Goal: Transaction & Acquisition: Download file/media

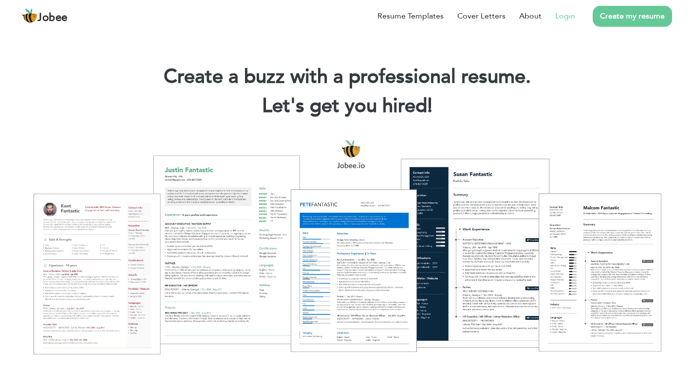
click at [567, 13] on link "Login" at bounding box center [565, 16] width 20 height 12
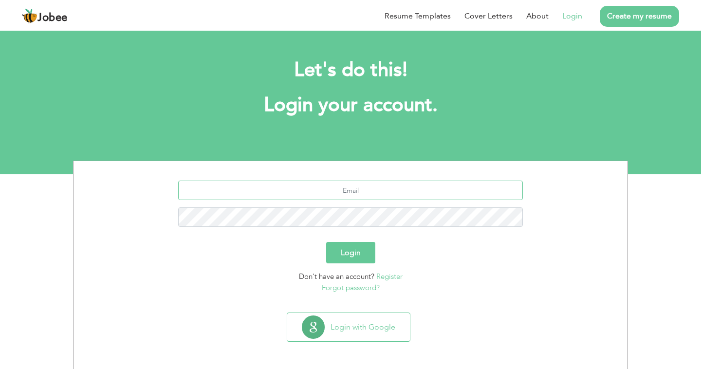
type input "[EMAIL_ADDRESS][DOMAIN_NAME]"
click at [373, 251] on button "Login" at bounding box center [350, 252] width 49 height 21
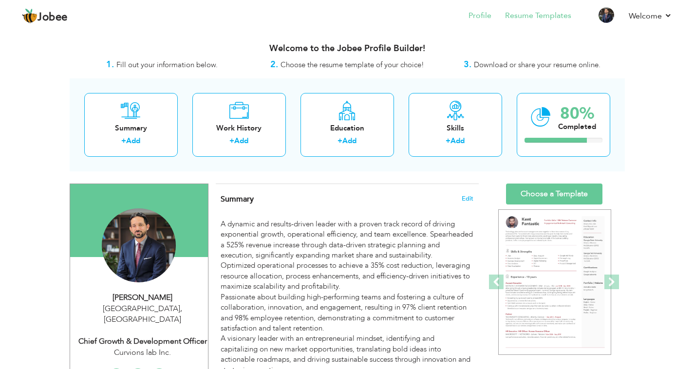
click at [533, 12] on link "Resume Templates" at bounding box center [538, 15] width 66 height 11
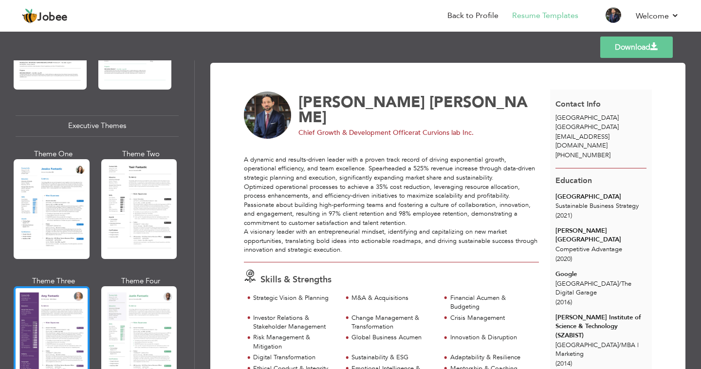
scroll to position [684, 0]
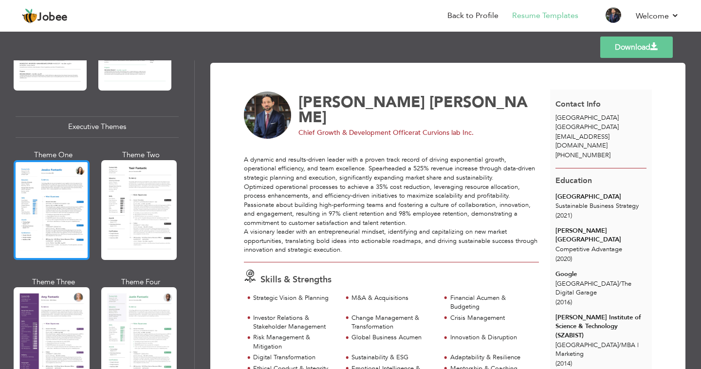
click at [52, 169] on div at bounding box center [52, 210] width 76 height 100
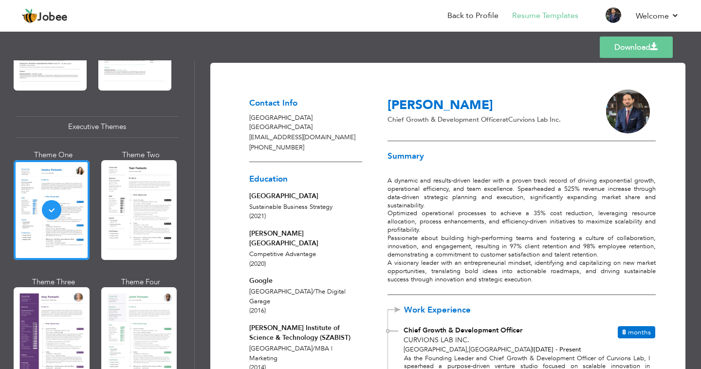
scroll to position [0, 0]
click at [473, 17] on link "Back to Profile" at bounding box center [473, 15] width 51 height 11
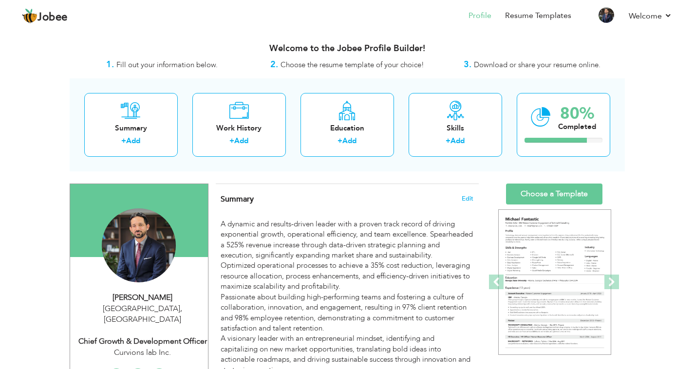
click at [152, 299] on div "[PERSON_NAME]" at bounding box center [142, 297] width 131 height 11
type input "[PERSON_NAME]"
type input "[PHONE_NUMBER]"
select select "number:166"
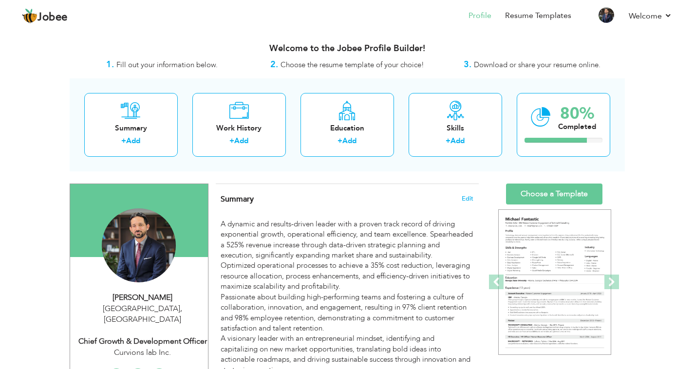
type input "[GEOGRAPHIC_DATA]"
select select "number:22"
type input "Curvions lab Inc."
type input "Chief Growth & Development Officer"
type input "[DOMAIN_NAME][URL]"
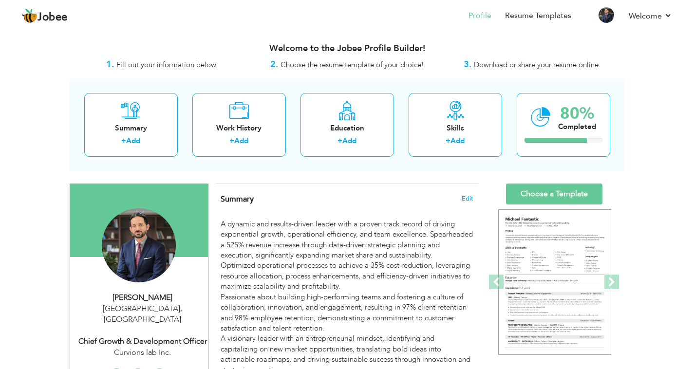
type input "smuddassir13"
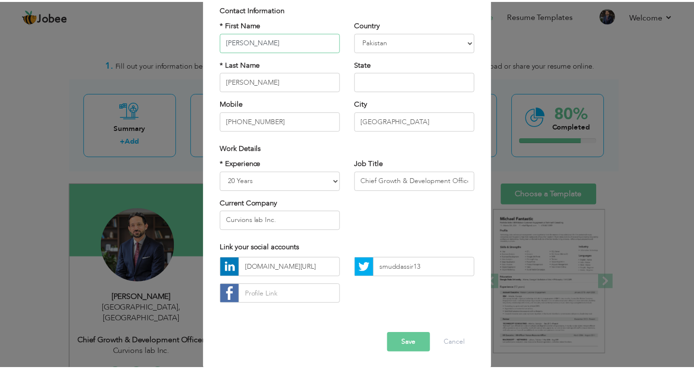
scroll to position [75, 0]
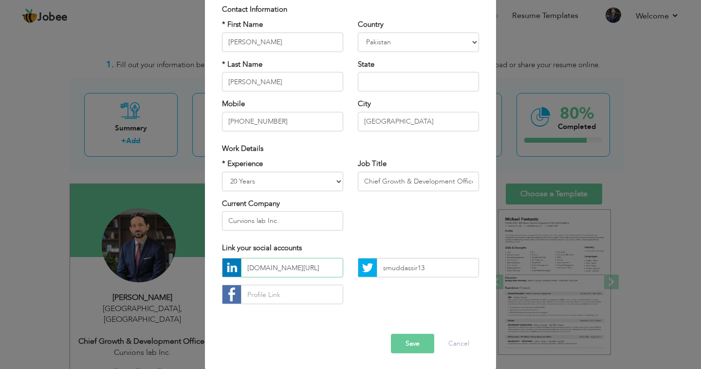
click at [307, 269] on input "[DOMAIN_NAME][URL]" at bounding box center [292, 267] width 102 height 19
click at [414, 342] on button "Save" at bounding box center [412, 343] width 43 height 19
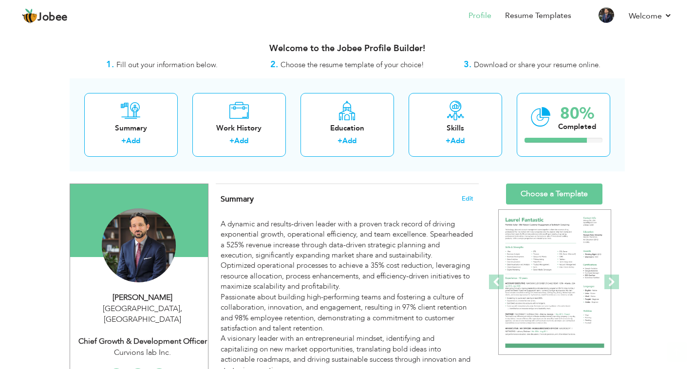
scroll to position [0, 0]
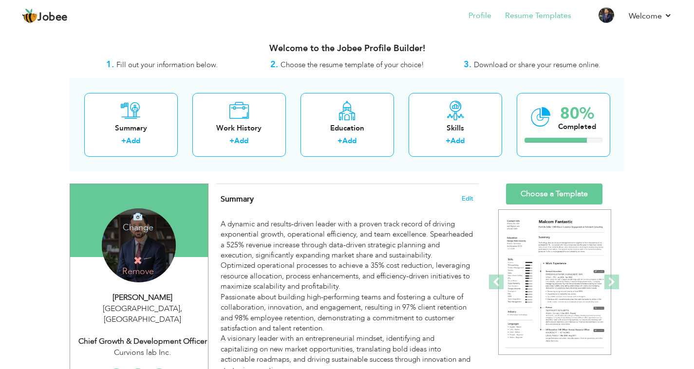
click at [550, 15] on link "Resume Templates" at bounding box center [538, 15] width 66 height 11
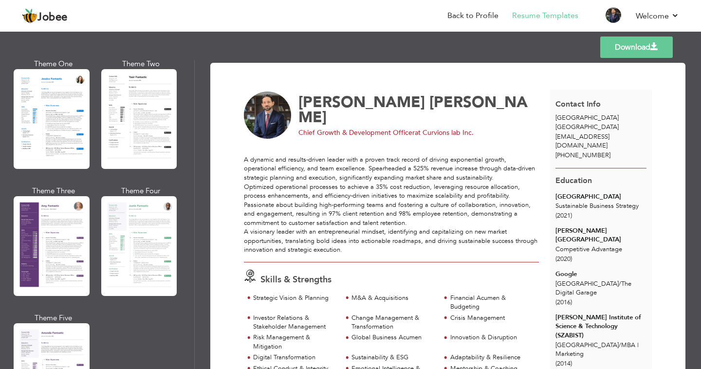
scroll to position [778, 0]
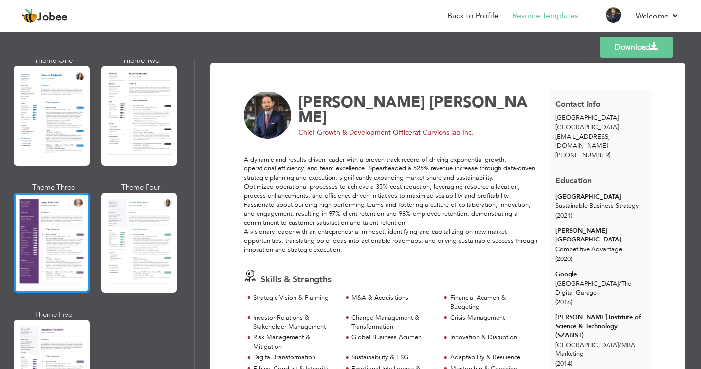
click at [57, 215] on div at bounding box center [52, 243] width 76 height 100
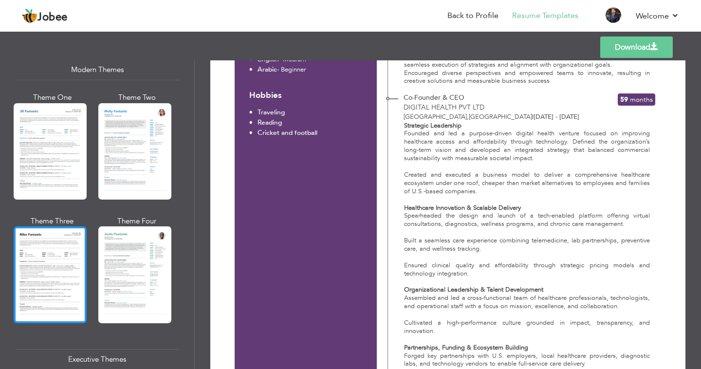
scroll to position [425, 0]
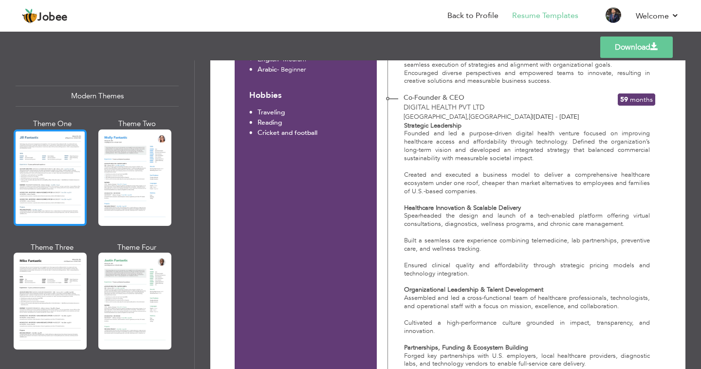
click at [69, 195] on div at bounding box center [50, 178] width 73 height 96
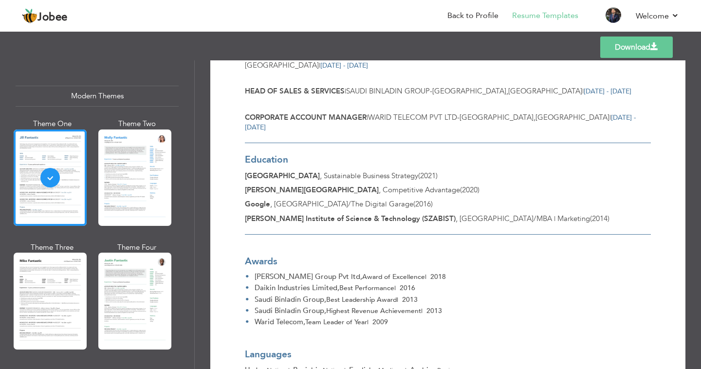
scroll to position [0, 0]
drag, startPoint x: 190, startPoint y: 148, endPoint x: 191, endPoint y: 174, distance: 26.8
click at [191, 174] on div "Professional Themes Theme One Theme Two Theme Three Theme Six" at bounding box center [97, 214] width 194 height 309
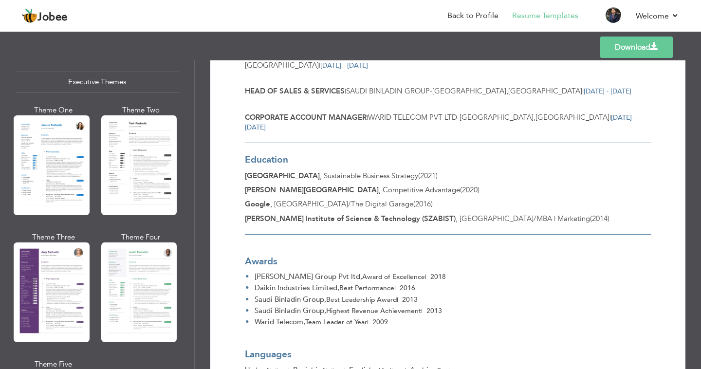
scroll to position [738, 0]
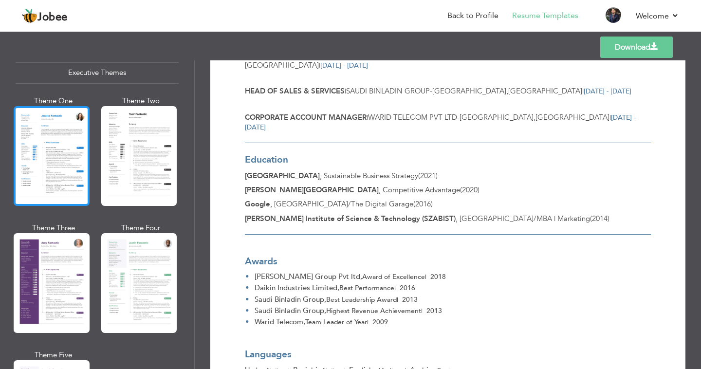
click at [75, 171] on div at bounding box center [52, 156] width 76 height 100
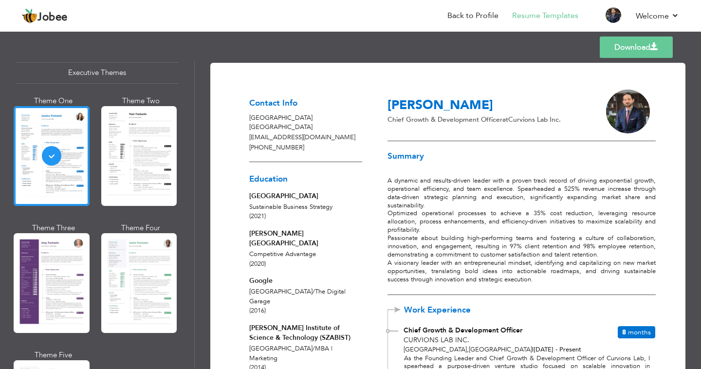
scroll to position [0, 0]
click at [630, 45] on link "Download" at bounding box center [636, 47] width 73 height 21
